Goal: Find contact information

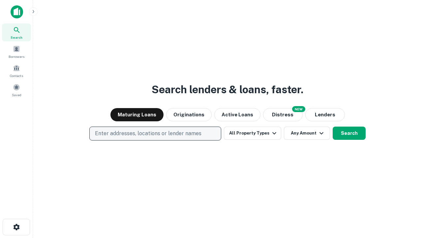
click at [155, 133] on p "Enter addresses, locations or lender names" at bounding box center [148, 133] width 107 height 8
type input "**********"
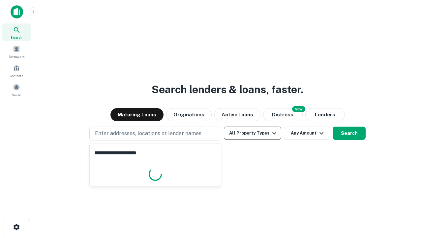
click at [253, 133] on button "All Property Types" at bounding box center [252, 132] width 57 height 13
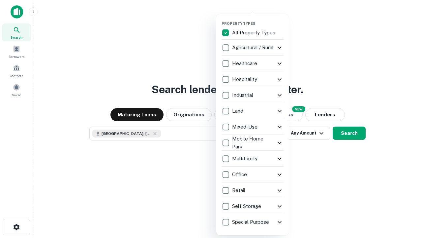
click at [258, 19] on button "button" at bounding box center [258, 19] width 73 height 0
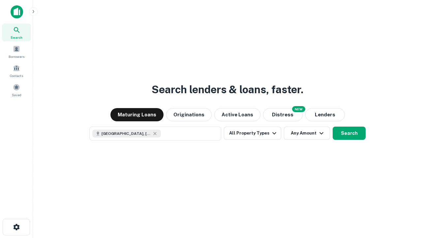
scroll to position [11, 0]
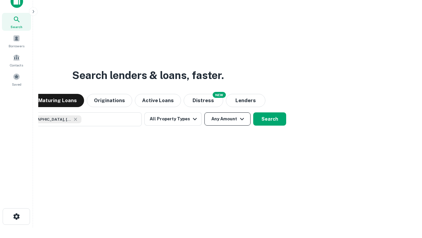
click at [205, 112] on button "Any Amount" at bounding box center [228, 118] width 46 height 13
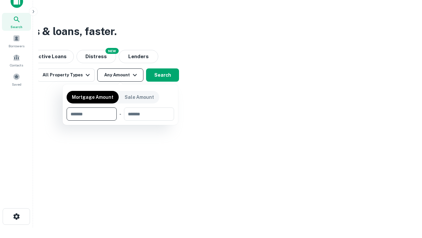
type input "*******"
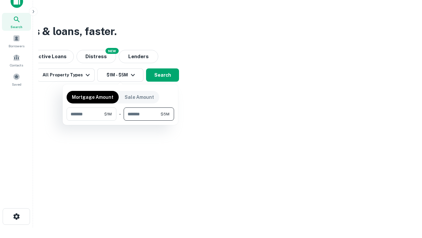
type input "*******"
click at [120, 120] on button "button" at bounding box center [121, 120] width 108 height 0
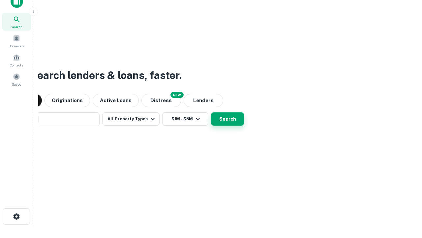
click at [211, 112] on button "Search" at bounding box center [227, 118] width 33 height 13
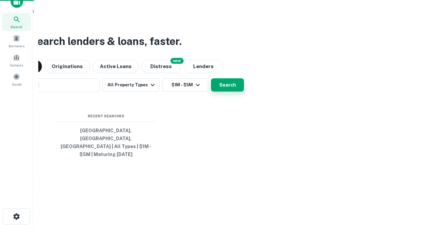
scroll to position [21, 187]
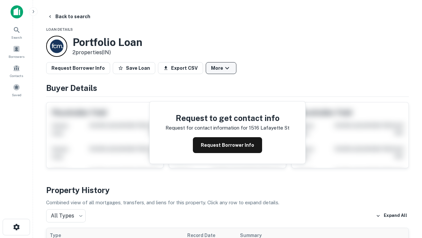
click at [221, 68] on button "More" at bounding box center [221, 68] width 31 height 12
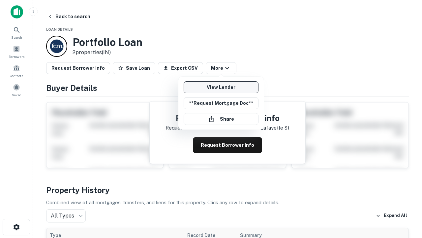
click at [221, 87] on link "View Lender" at bounding box center [221, 87] width 75 height 12
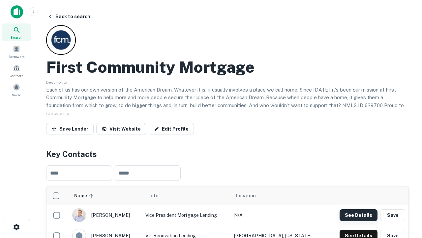
click at [359, 214] on button "See Details" at bounding box center [359, 215] width 38 height 12
click at [16, 227] on icon "button" at bounding box center [17, 227] width 8 height 8
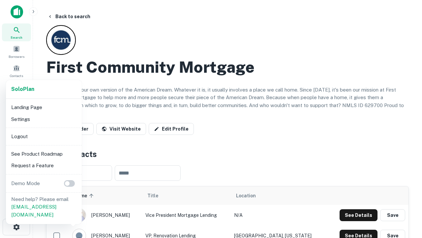
click at [44, 136] on li "Logout" at bounding box center [44, 136] width 71 height 12
